Goal: Complete application form: Complete application form

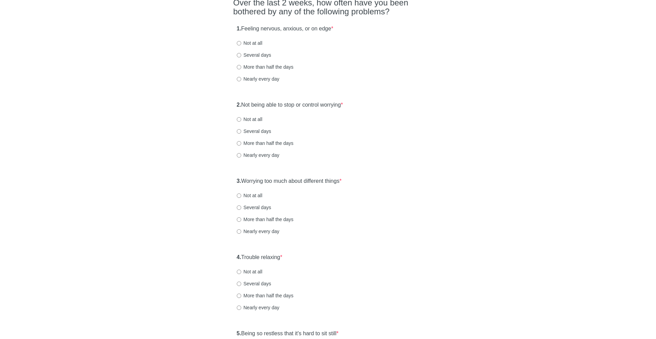
scroll to position [64, 0]
drag, startPoint x: 241, startPoint y: 27, endPoint x: 330, endPoint y: 27, distance: 88.2
click at [329, 27] on label "1. Feeling nervous, anxious, or on edge *" at bounding box center [285, 29] width 97 height 8
click at [252, 53] on label "Several days" at bounding box center [254, 54] width 35 height 7
click at [241, 53] on input "Several days" at bounding box center [239, 55] width 4 height 4
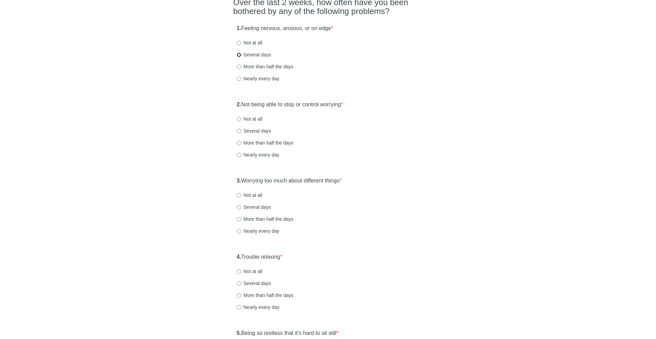
radio input "true"
drag, startPoint x: 256, startPoint y: 102, endPoint x: 350, endPoint y: 103, distance: 93.7
click at [343, 103] on label "2. Not being able to stop or control worrying *" at bounding box center [290, 105] width 106 height 8
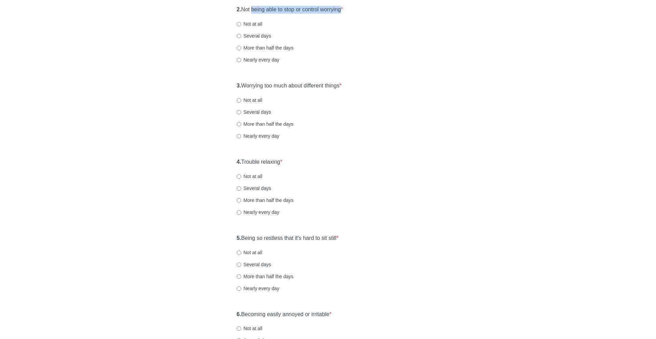
scroll to position [153, 0]
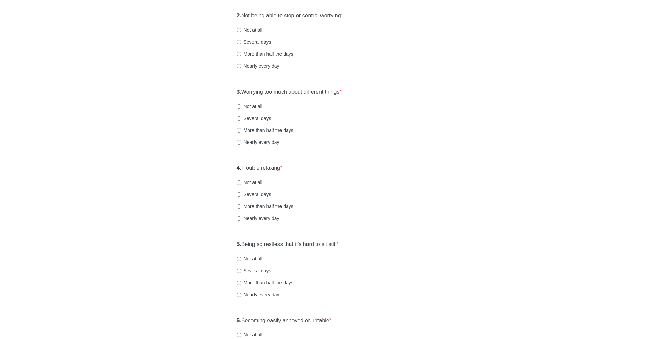
click at [271, 53] on label "More than half the days" at bounding box center [265, 54] width 57 height 7
click at [241, 53] on input "More than half the days" at bounding box center [239, 54] width 4 height 4
radio input "true"
drag, startPoint x: 262, startPoint y: 96, endPoint x: 346, endPoint y: 88, distance: 84.2
click at [346, 88] on div "3. Worrying too much about different things * Not at all Several days More than…" at bounding box center [329, 120] width 190 height 71
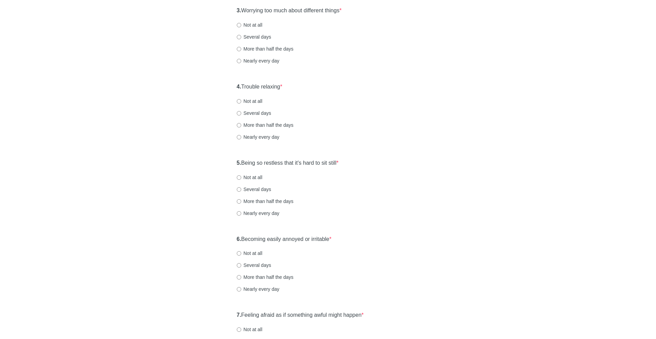
scroll to position [236, 0]
click at [258, 34] on label "Several days" at bounding box center [254, 35] width 35 height 7
click at [241, 34] on input "Several days" at bounding box center [239, 35] width 4 height 4
radio input "true"
drag, startPoint x: 246, startPoint y: 83, endPoint x: 301, endPoint y: 83, distance: 54.7
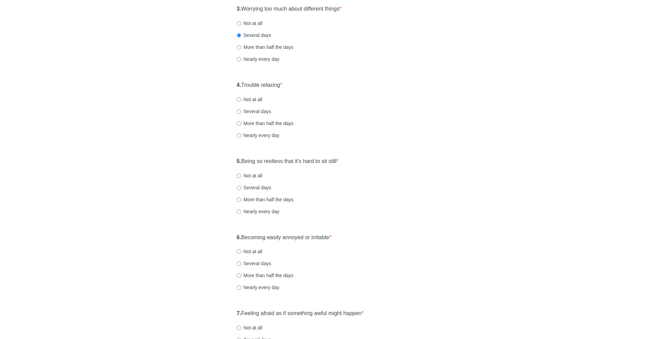
click at [301, 83] on div "4. Trouble relaxing * Not at all Several days More than half the days Nearly ev…" at bounding box center [329, 113] width 190 height 71
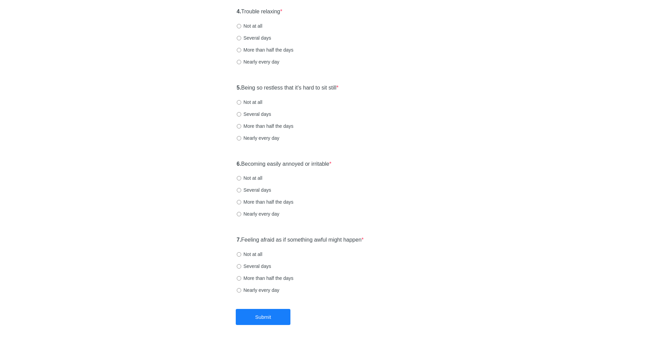
scroll to position [310, 0]
click at [274, 50] on label "More than half the days" at bounding box center [265, 49] width 57 height 7
click at [241, 50] on input "More than half the days" at bounding box center [239, 50] width 4 height 4
radio input "true"
drag, startPoint x: 256, startPoint y: 90, endPoint x: 359, endPoint y: 90, distance: 102.6
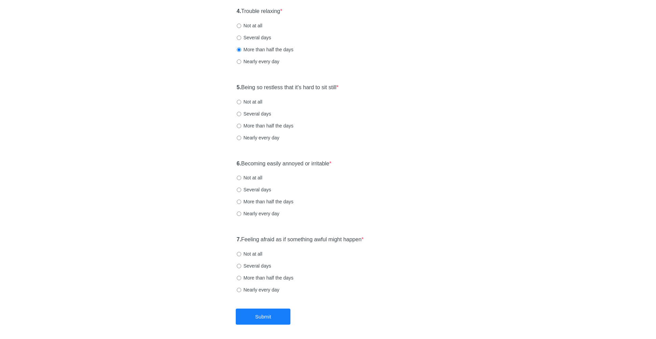
click at [359, 90] on div "5. Being so restless that it's hard to sit still * Not at all Several days More…" at bounding box center [329, 115] width 190 height 71
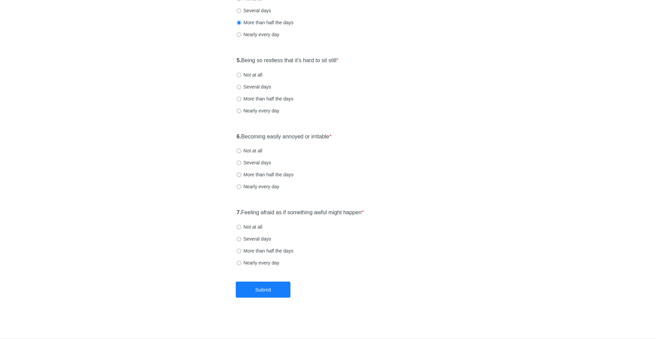
click at [271, 101] on label "More than half the days" at bounding box center [265, 98] width 57 height 7
click at [241, 101] on input "More than half the days" at bounding box center [239, 99] width 4 height 4
radio input "true"
drag, startPoint x: 258, startPoint y: 136, endPoint x: 389, endPoint y: 136, distance: 131.0
click at [389, 136] on div "6. Becoming easily annoyed or irritable * Not at all Several days More than hal…" at bounding box center [329, 165] width 190 height 71
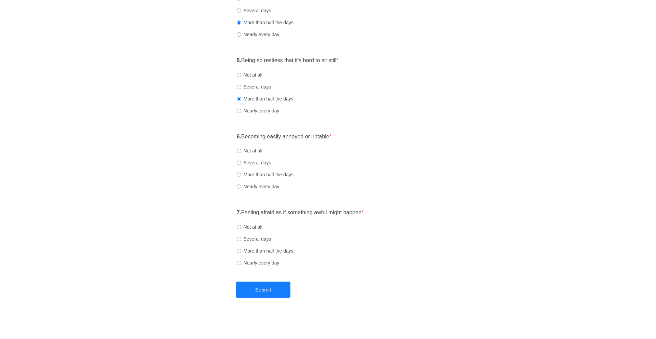
drag, startPoint x: 263, startPoint y: 137, endPoint x: 345, endPoint y: 137, distance: 81.7
click at [345, 137] on div "6. Becoming easily annoyed or irritable * Not at all Several days More than hal…" at bounding box center [329, 165] width 190 height 71
click at [265, 162] on label "Several days" at bounding box center [254, 162] width 35 height 7
click at [241, 162] on input "Several days" at bounding box center [239, 163] width 4 height 4
radio input "true"
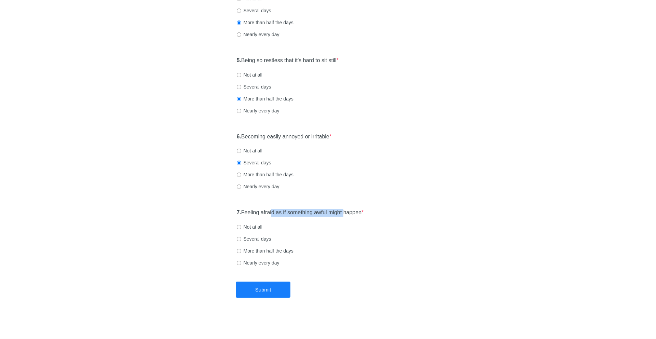
drag, startPoint x: 274, startPoint y: 214, endPoint x: 353, endPoint y: 213, distance: 79.0
click at [351, 213] on label "7. Feeling afraid as if something awful might happen *" at bounding box center [300, 213] width 127 height 8
click at [269, 238] on label "Several days" at bounding box center [254, 239] width 35 height 7
click at [241, 238] on input "Several days" at bounding box center [239, 239] width 4 height 4
radio input "true"
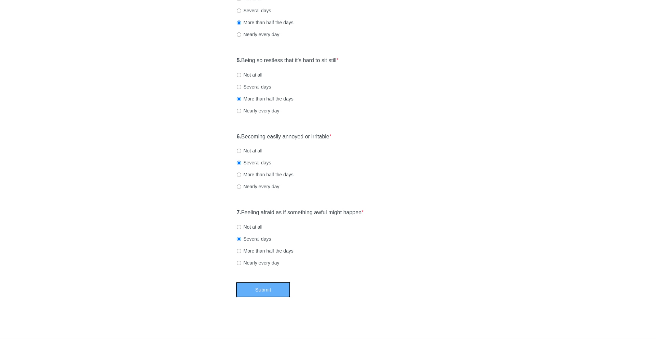
click at [281, 289] on button "Submit" at bounding box center [263, 290] width 55 height 16
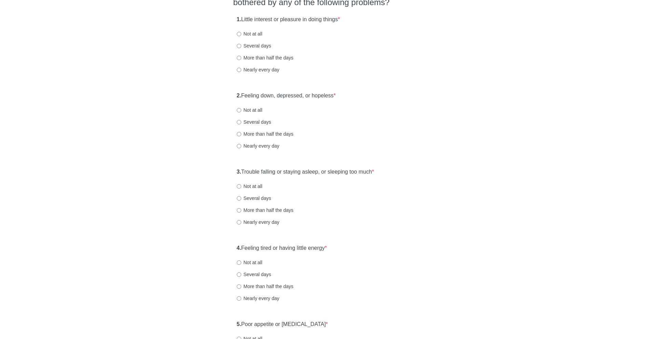
scroll to position [81, 0]
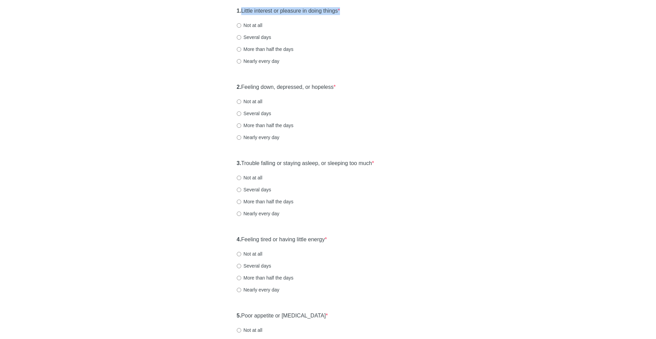
drag, startPoint x: 244, startPoint y: 9, endPoint x: 346, endPoint y: 8, distance: 102.2
click at [340, 8] on label "1. Little interest or pleasure in doing things *" at bounding box center [288, 11] width 103 height 8
click at [269, 42] on div "1. Little interest or pleasure in doing things * Not at all Several days More t…" at bounding box center [329, 39] width 190 height 71
click at [267, 47] on label "More than half the days" at bounding box center [265, 49] width 57 height 7
click at [241, 47] on input "More than half the days" at bounding box center [239, 49] width 4 height 4
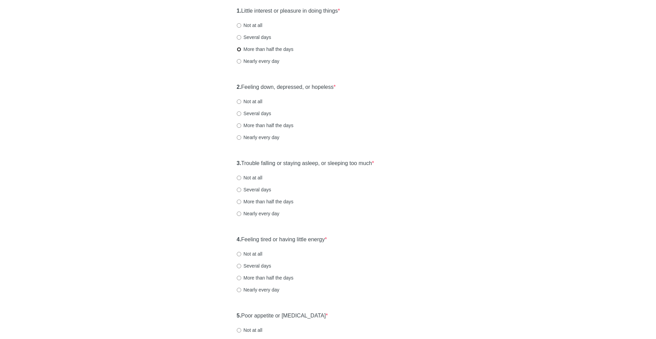
radio input "true"
drag, startPoint x: 261, startPoint y: 89, endPoint x: 371, endPoint y: 89, distance: 109.8
click at [371, 89] on div "2. Feeling down, depressed, or hopeless * Not at all Several days More than hal…" at bounding box center [329, 115] width 190 height 71
click at [270, 126] on label "More than half the days" at bounding box center [265, 125] width 57 height 7
click at [241, 126] on input "More than half the days" at bounding box center [239, 125] width 4 height 4
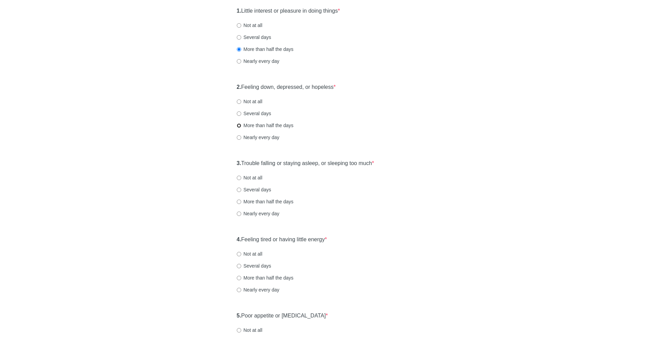
radio input "true"
drag, startPoint x: 246, startPoint y: 168, endPoint x: 260, endPoint y: 158, distance: 17.4
click at [260, 158] on div "3. Trouble falling or staying asleep, or sleeping too much * Not at all Several…" at bounding box center [329, 191] width 190 height 71
click at [267, 212] on label "Nearly every day" at bounding box center [258, 213] width 43 height 7
click at [241, 212] on input "Nearly every day" at bounding box center [239, 214] width 4 height 4
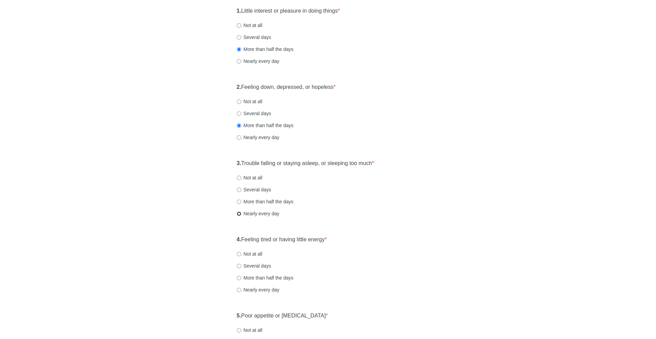
radio input "true"
drag, startPoint x: 256, startPoint y: 236, endPoint x: 328, endPoint y: 236, distance: 71.5
click at [327, 236] on label "4. Feeling tired or having little energy *" at bounding box center [282, 240] width 90 height 8
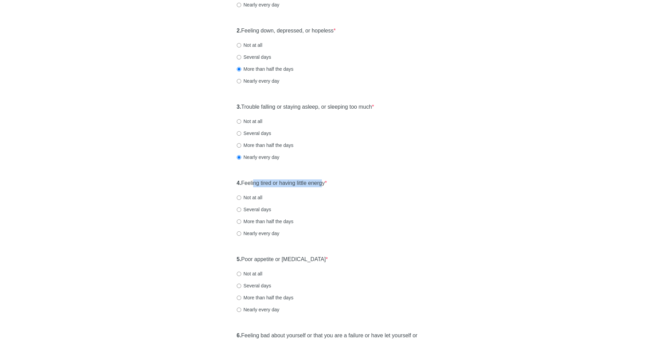
scroll to position [140, 0]
click at [253, 218] on label "More than half the days" at bounding box center [265, 219] width 57 height 7
click at [241, 218] on input "More than half the days" at bounding box center [239, 219] width 4 height 4
radio input "true"
drag, startPoint x: 252, startPoint y: 259, endPoint x: 338, endPoint y: 254, distance: 86.3
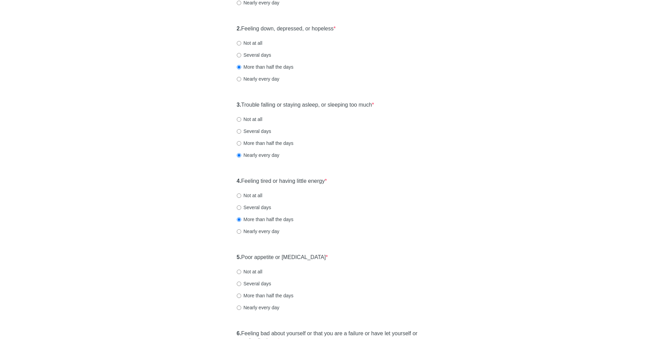
click at [338, 254] on div "5. Poor appetite or overeating * Not at all Several days More than half the day…" at bounding box center [329, 285] width 190 height 71
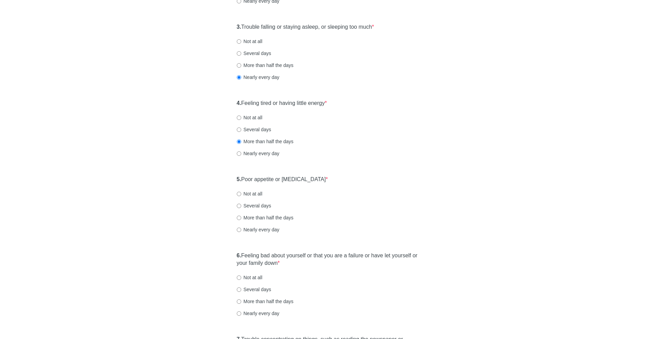
scroll to position [220, 0]
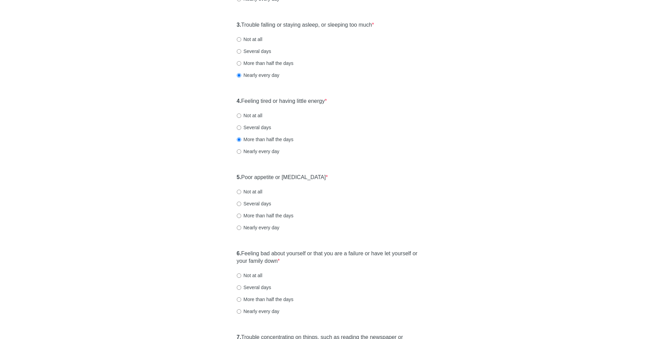
click at [256, 225] on label "Nearly every day" at bounding box center [258, 227] width 43 height 7
click at [241, 226] on input "Nearly every day" at bounding box center [239, 228] width 4 height 4
radio input "true"
drag, startPoint x: 251, startPoint y: 252, endPoint x: 279, endPoint y: 264, distance: 30.7
click at [279, 264] on label "6. Feeling bad about yourself or that you are a failure or have let yourself or…" at bounding box center [328, 258] width 183 height 16
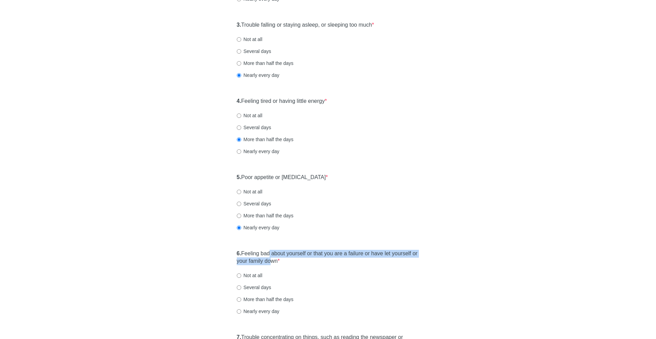
drag, startPoint x: 279, startPoint y: 263, endPoint x: 272, endPoint y: 252, distance: 13.4
click at [272, 252] on label "6. Feeling bad about yourself or that you are a failure or have let yourself or…" at bounding box center [328, 258] width 183 height 16
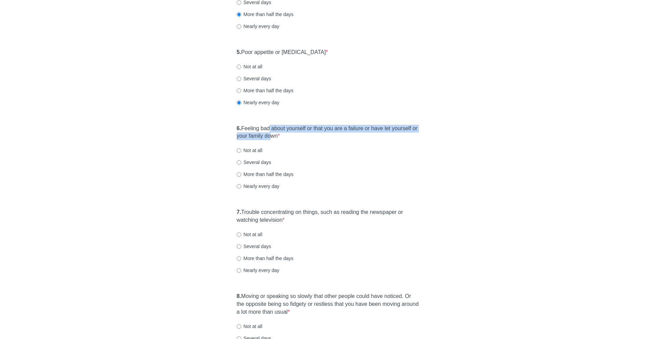
scroll to position [430, 0]
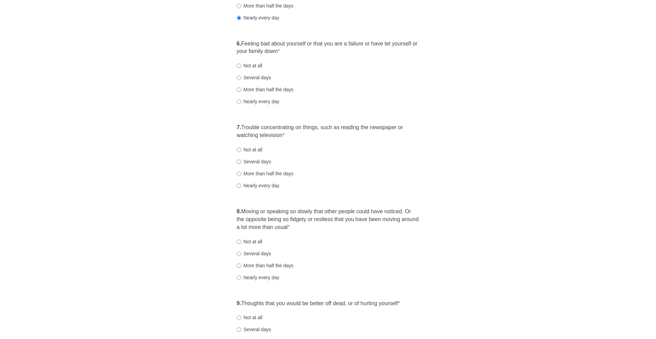
click at [271, 188] on label "Nearly every day" at bounding box center [258, 185] width 43 height 7
click at [241, 188] on input "Nearly every day" at bounding box center [239, 186] width 4 height 4
radio input "true"
click at [267, 101] on label "Nearly every day" at bounding box center [258, 101] width 43 height 7
click at [241, 101] on input "Nearly every day" at bounding box center [239, 101] width 4 height 4
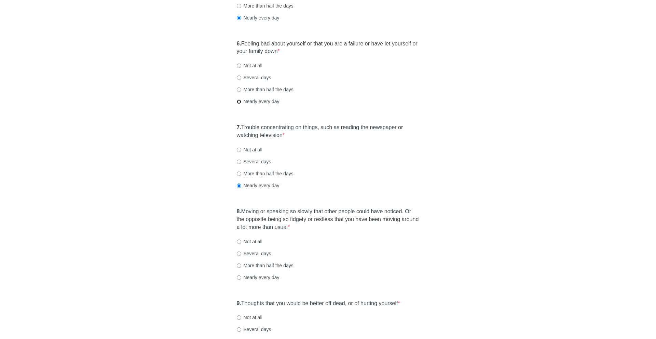
radio input "true"
drag, startPoint x: 258, startPoint y: 125, endPoint x: 287, endPoint y: 137, distance: 30.9
click at [287, 137] on label "7. Trouble concentrating on things, such as reading the newspaper or watching t…" at bounding box center [328, 132] width 183 height 16
drag, startPoint x: 254, startPoint y: 211, endPoint x: 296, endPoint y: 223, distance: 43.0
click at [296, 223] on label "8. Moving or speaking so slowly that other people could have noticed. Or the op…" at bounding box center [328, 220] width 183 height 24
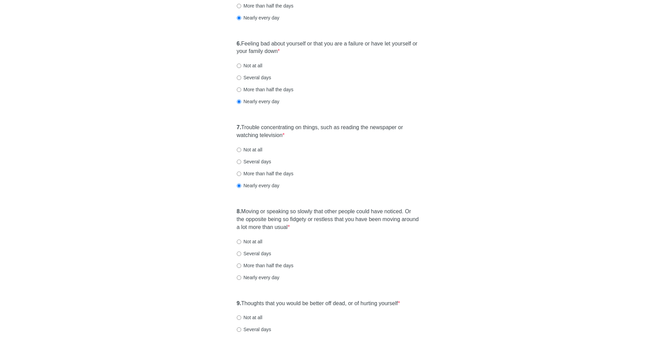
click at [267, 276] on label "Nearly every day" at bounding box center [258, 277] width 43 height 7
click at [241, 276] on input "Nearly every day" at bounding box center [239, 278] width 4 height 4
radio input "true"
drag, startPoint x: 264, startPoint y: 301, endPoint x: 357, endPoint y: 300, distance: 92.7
click at [356, 301] on label "9. Thoughts that you would be better off dead, or of hurting yourself *" at bounding box center [318, 304] width 163 height 8
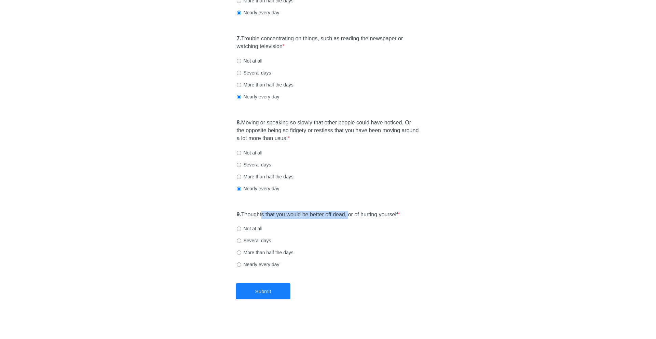
scroll to position [520, 0]
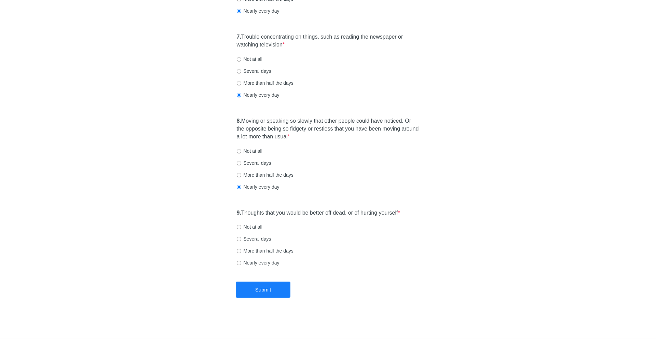
click at [257, 227] on label "Not at all" at bounding box center [250, 227] width 26 height 7
click at [241, 227] on input "Not at all" at bounding box center [239, 227] width 4 height 4
radio input "true"
click at [270, 293] on button "Submit" at bounding box center [263, 290] width 55 height 16
